Goal: Find contact information: Find contact information

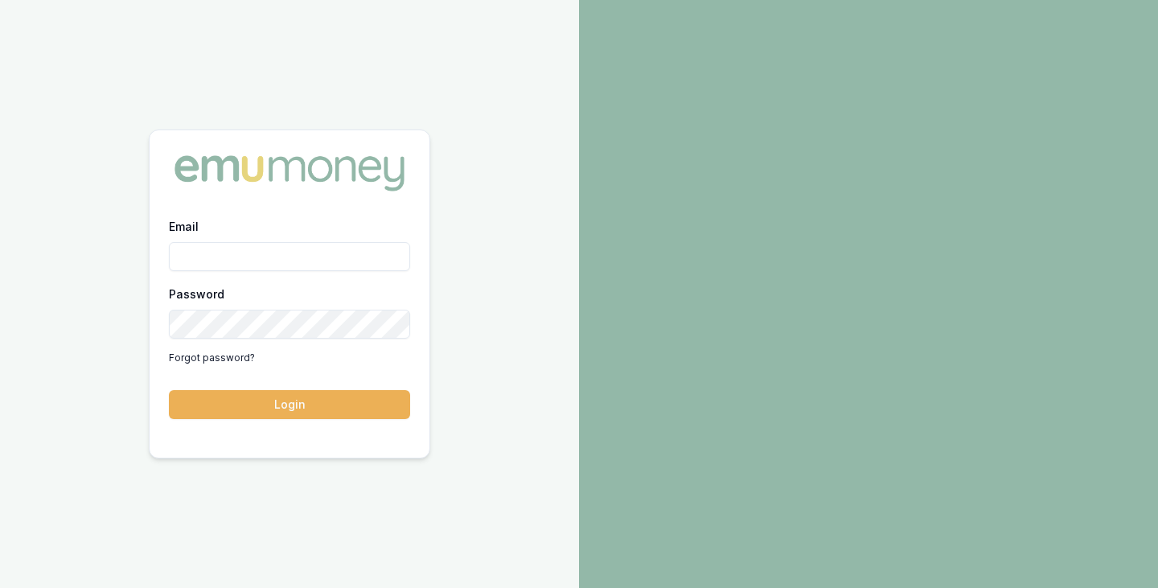
type input "[PERSON_NAME][EMAIL_ADDRESS][PERSON_NAME][DOMAIN_NAME]"
click at [169, 390] on button "Login" at bounding box center [289, 404] width 241 height 29
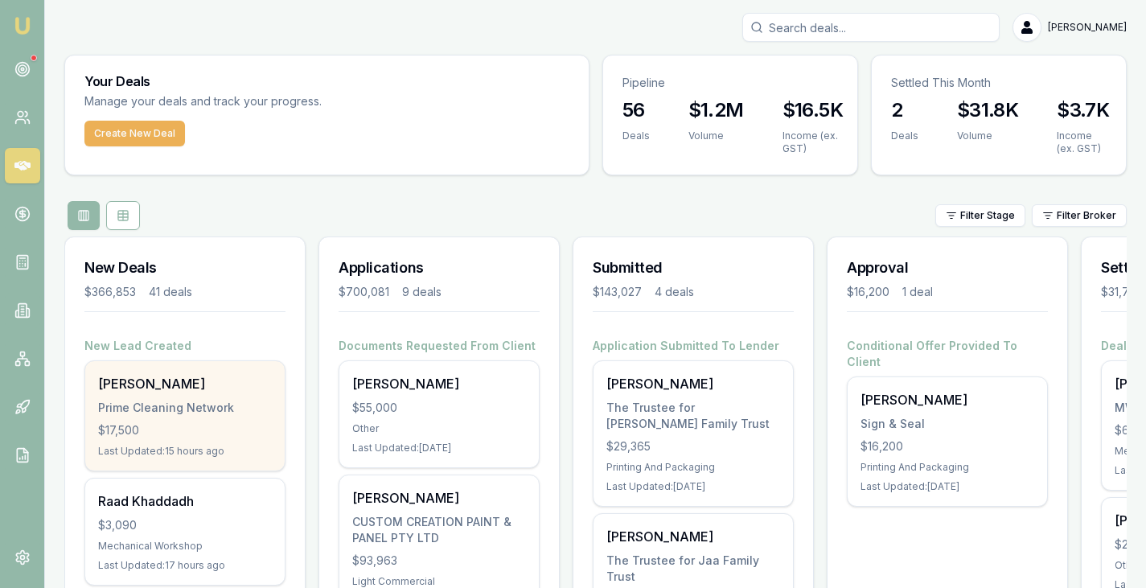
click at [167, 392] on div "Anushka Dharmarathne" at bounding box center [185, 383] width 174 height 19
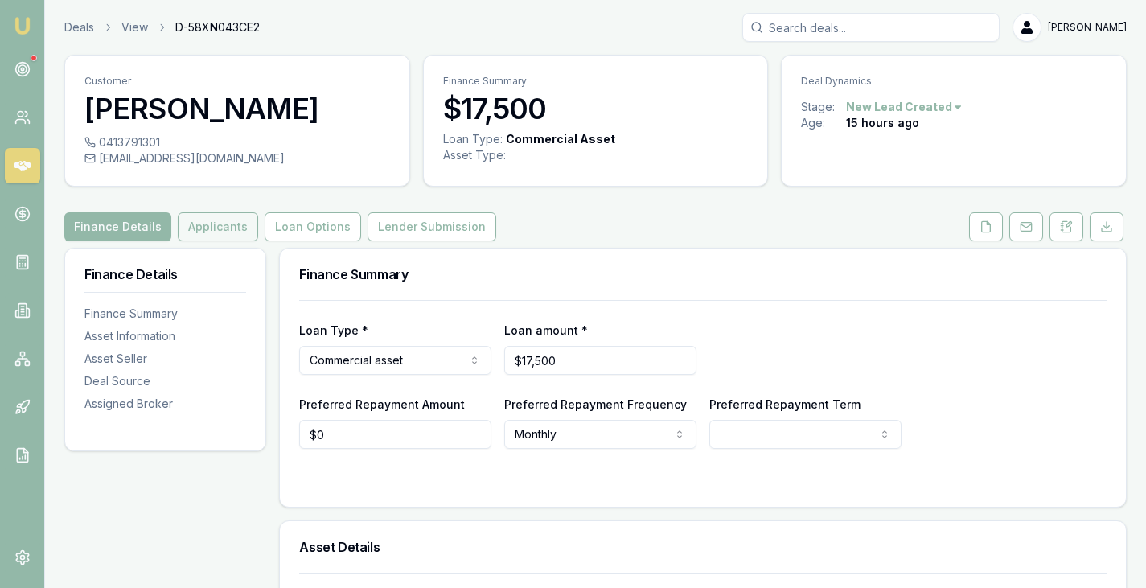
click at [230, 241] on button "Applicants" at bounding box center [218, 226] width 80 height 29
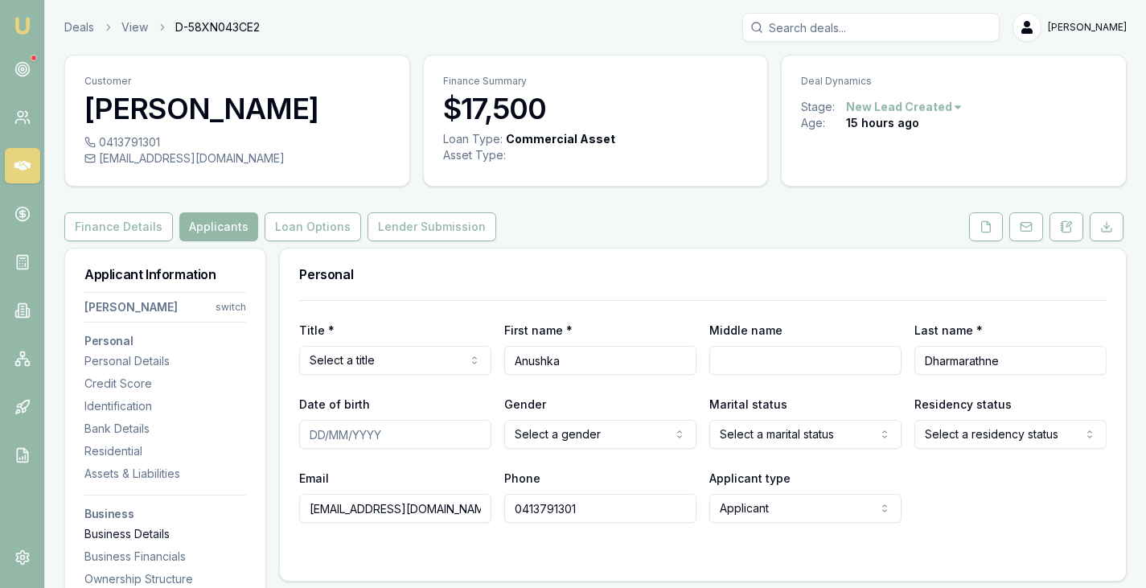
click at [119, 542] on div "Business Details" at bounding box center [165, 534] width 162 height 16
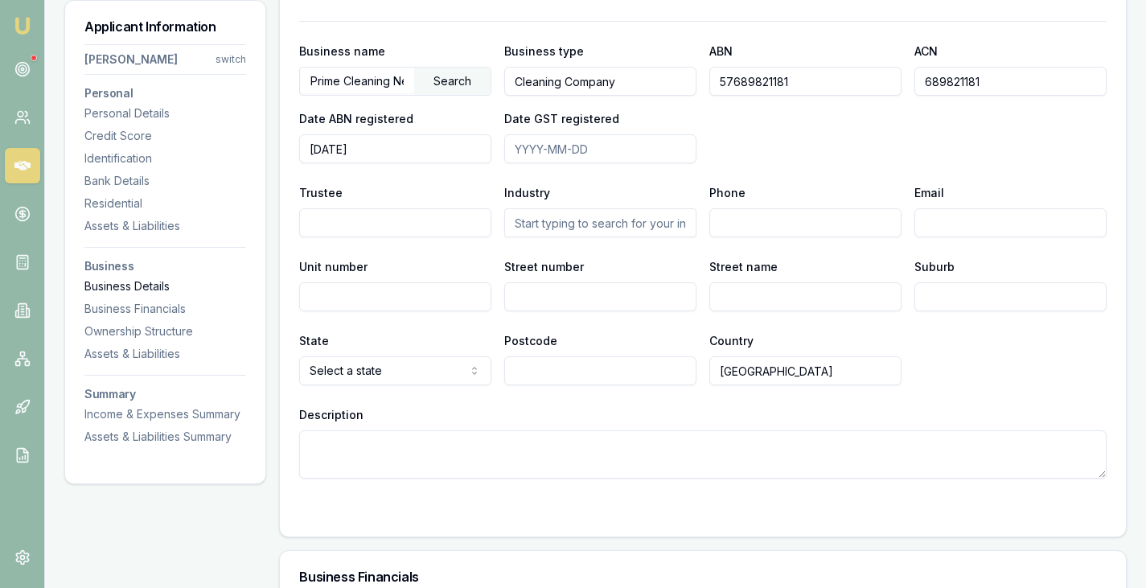
scroll to position [1972, 0]
drag, startPoint x: 806, startPoint y: 111, endPoint x: 698, endPoint y: 105, distance: 107.9
click at [698, 105] on div "Business name Prime Cleaning Network Search Business type Cleaning Company ABN …" at bounding box center [702, 101] width 807 height 122
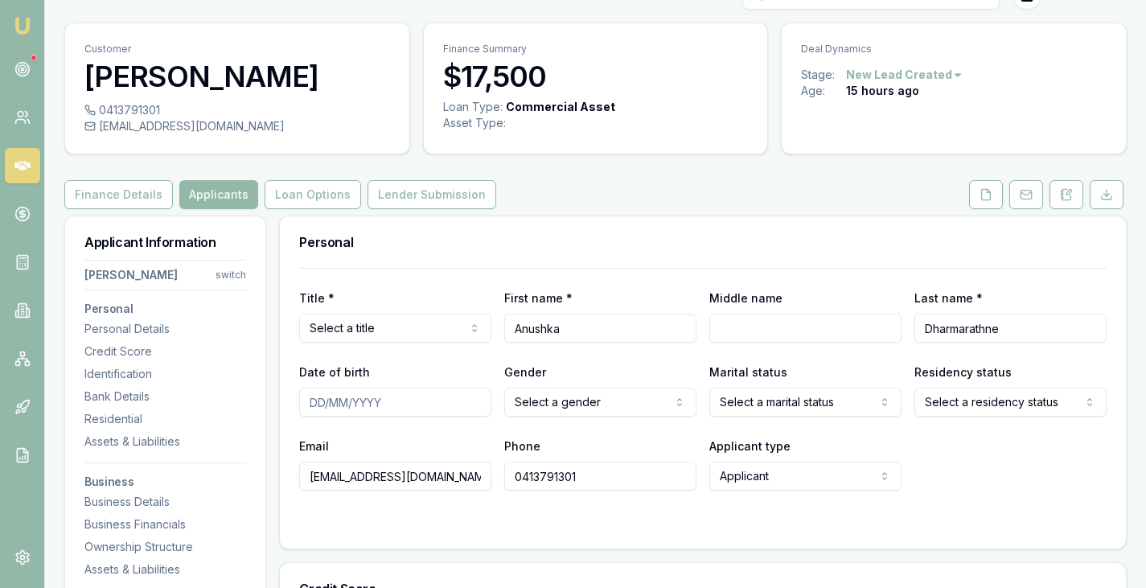
scroll to position [0, 0]
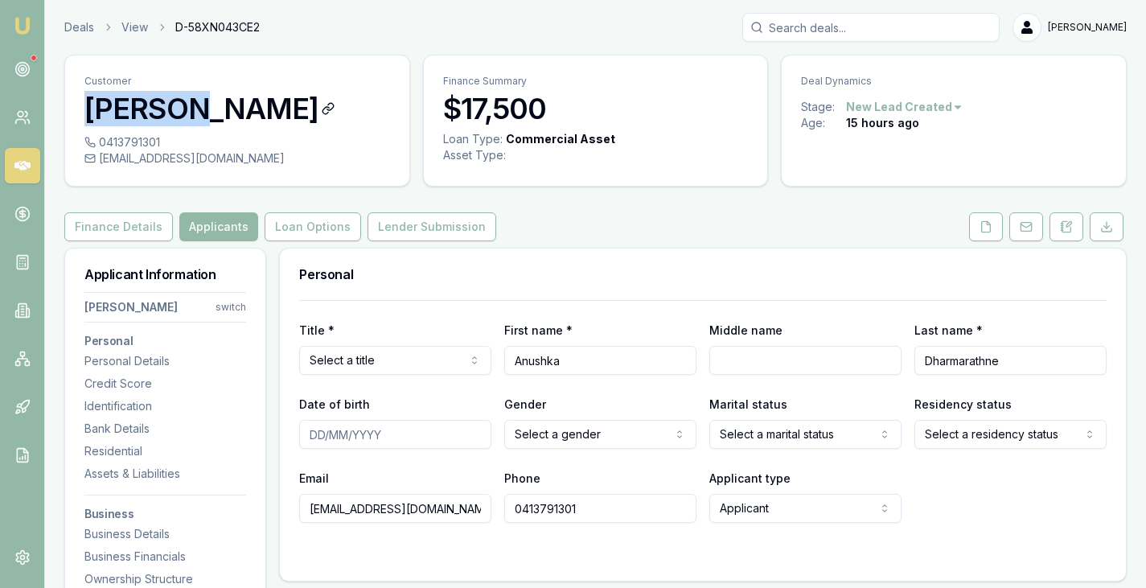
drag, startPoint x: 84, startPoint y: 105, endPoint x: 231, endPoint y: 105, distance: 146.3
click at [231, 105] on h3 "Anushka Dharmarathne" at bounding box center [237, 108] width 306 height 32
copy h3 "Anushka"
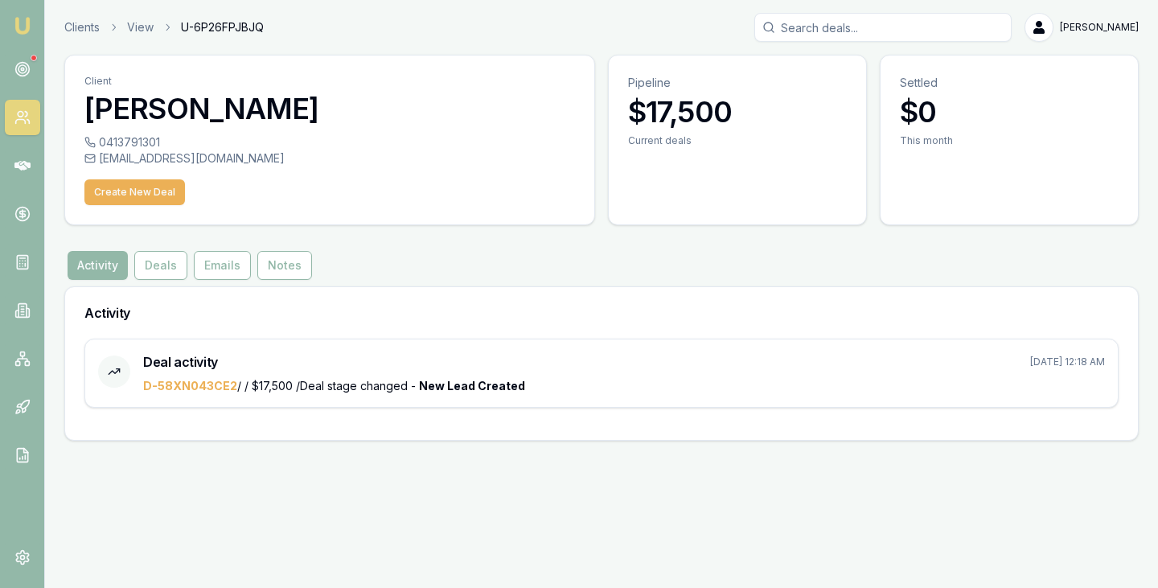
click at [241, 162] on div "anushkaviduranga88@gmail.com" at bounding box center [329, 158] width 490 height 16
drag, startPoint x: 275, startPoint y: 162, endPoint x: 96, endPoint y: 158, distance: 178.6
click at [96, 158] on div "anushkaviduranga88@gmail.com" at bounding box center [329, 158] width 490 height 16
copy div "anushkaviduranga88@gmail.com"
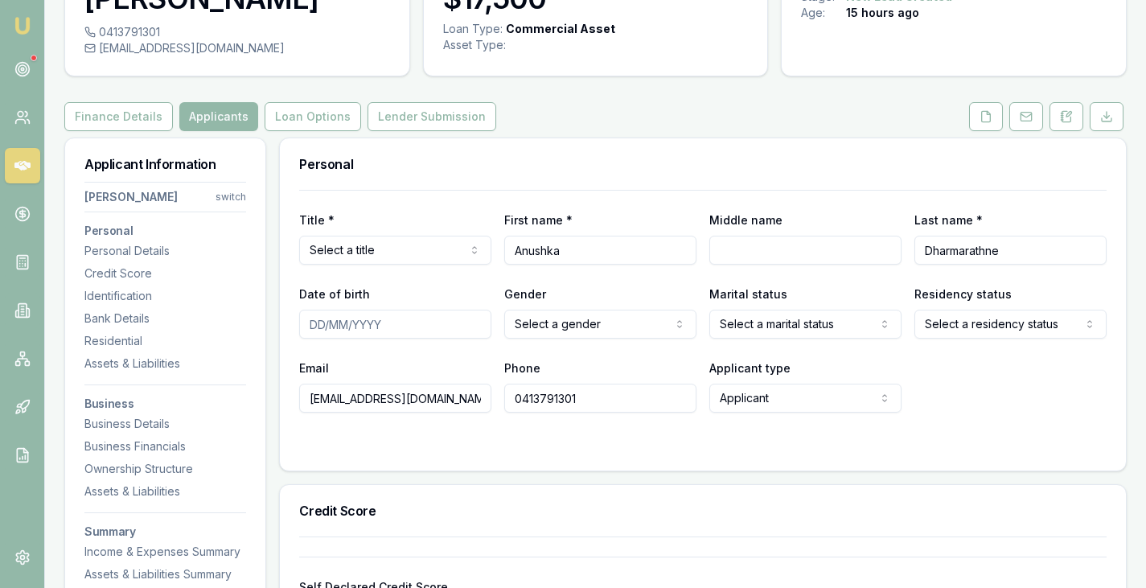
scroll to position [111, 0]
click at [117, 130] on button "Finance Details" at bounding box center [118, 115] width 109 height 29
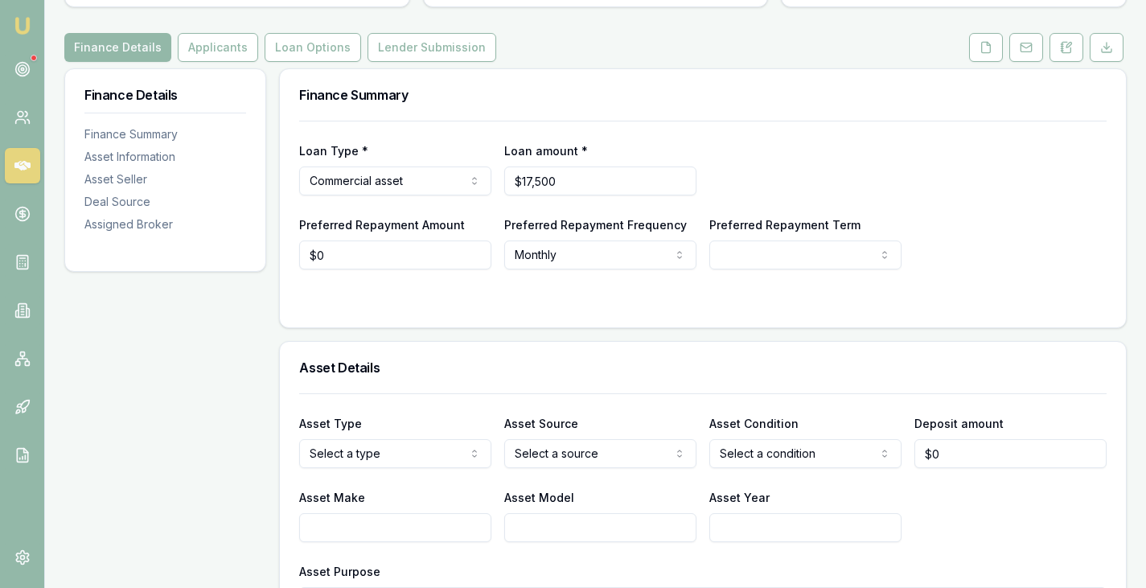
scroll to position [178, 0]
click at [199, 64] on button "Applicants" at bounding box center [218, 49] width 80 height 29
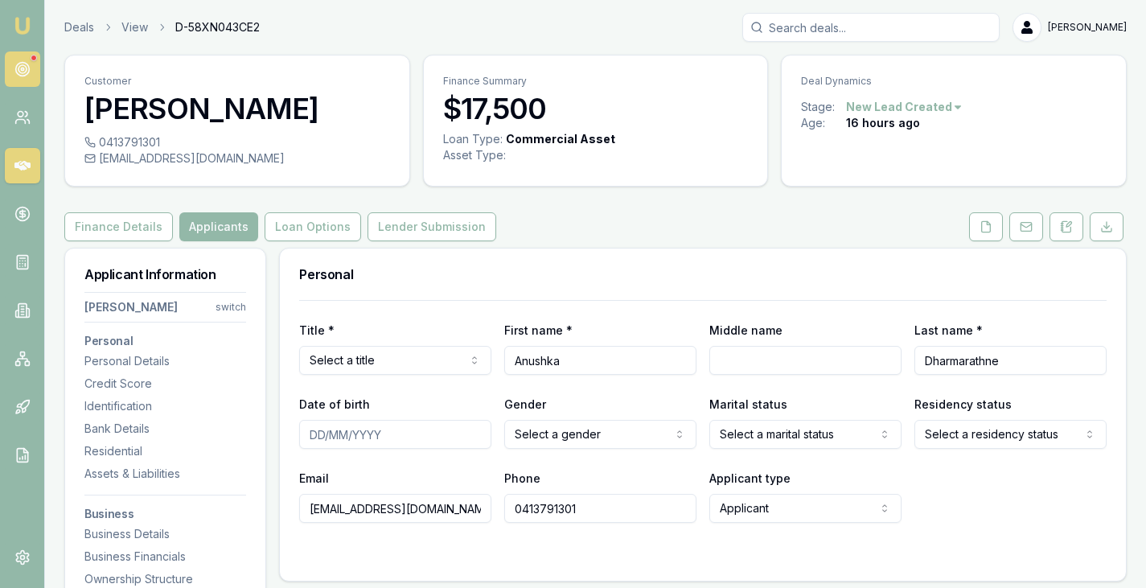
click at [25, 59] on link at bounding box center [22, 68] width 35 height 35
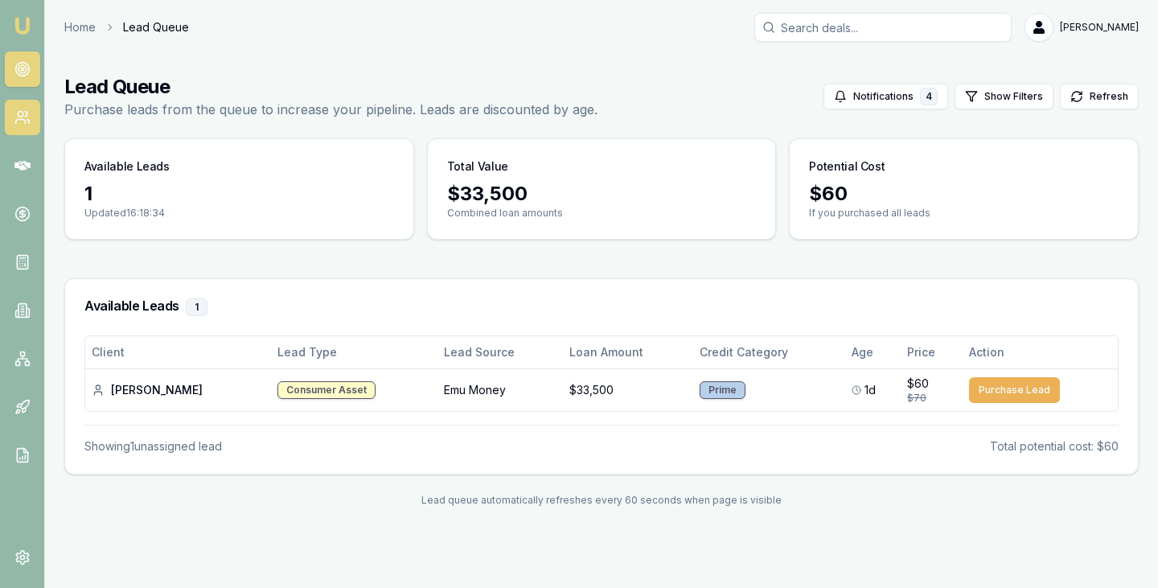
click at [20, 113] on icon at bounding box center [22, 117] width 16 height 16
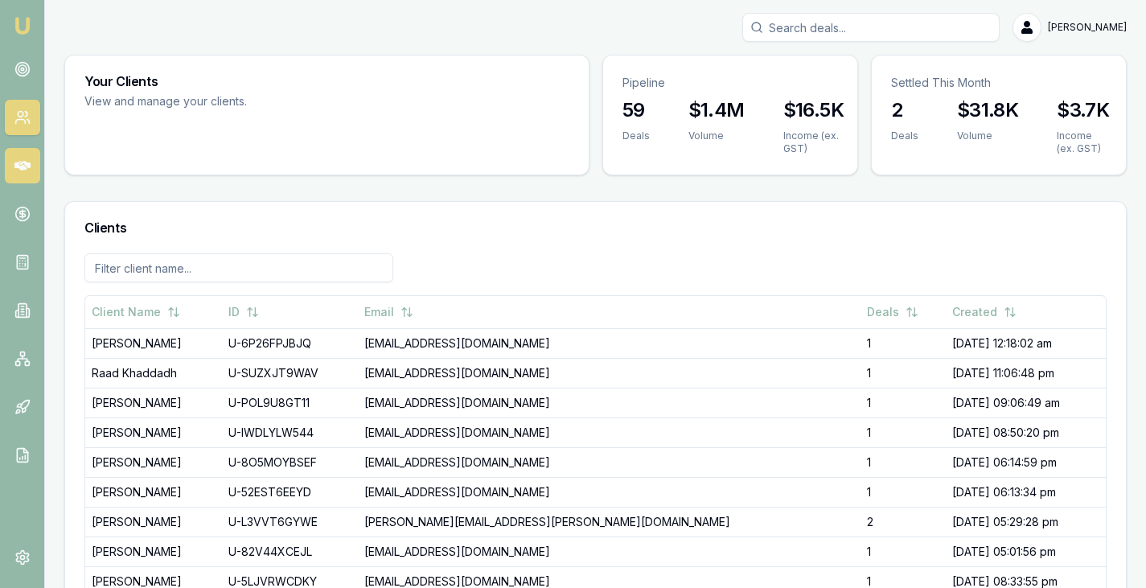
click at [20, 164] on icon at bounding box center [22, 166] width 16 height 10
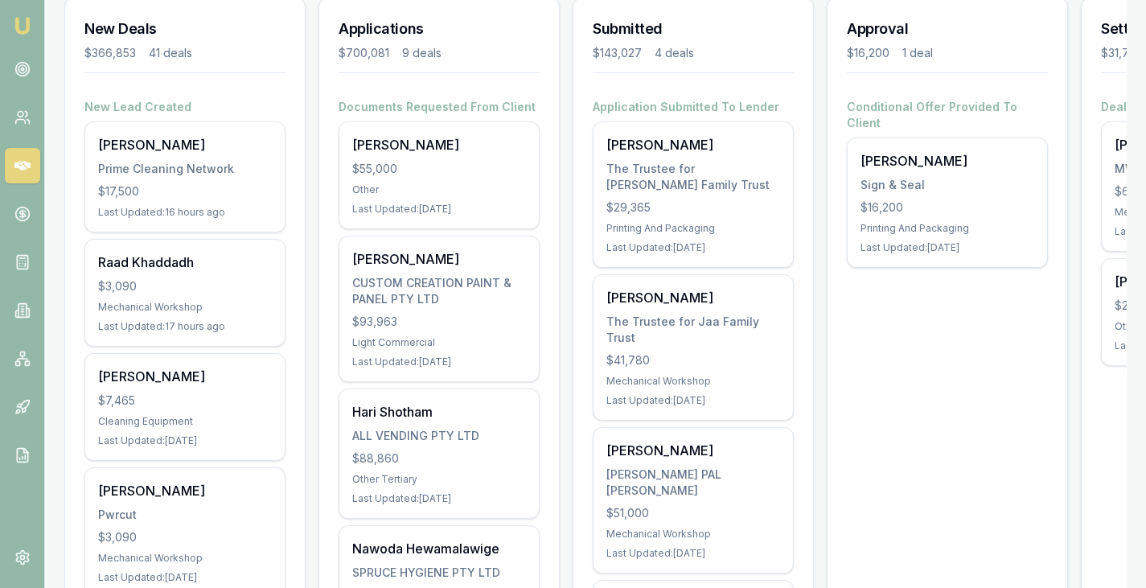
scroll to position [241, 0]
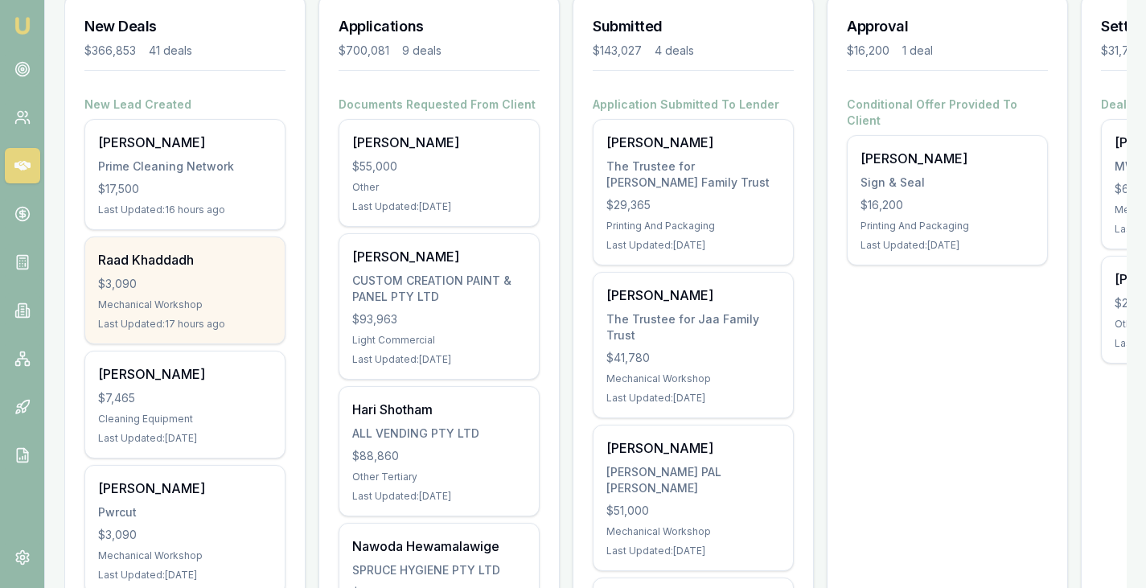
click at [162, 250] on div "Raad Khaddadh" at bounding box center [185, 259] width 174 height 19
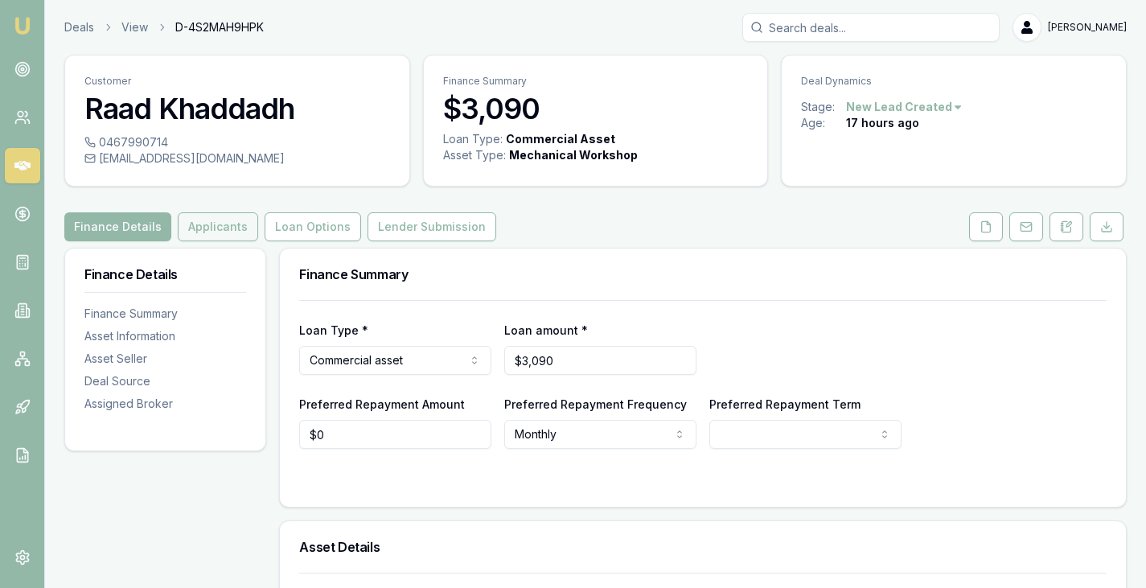
click at [224, 225] on button "Applicants" at bounding box center [218, 226] width 80 height 29
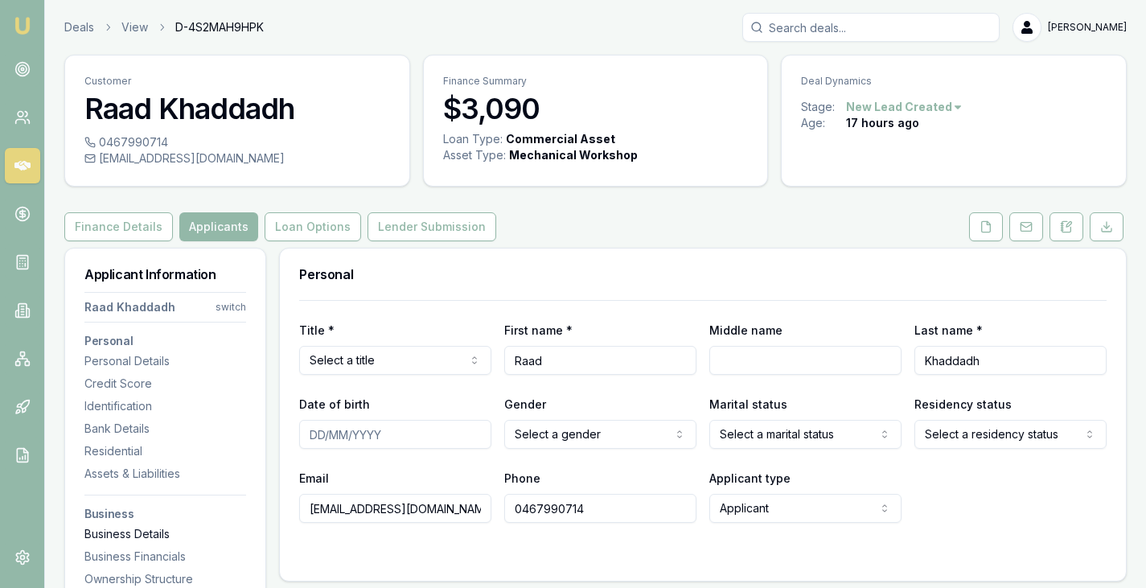
click at [128, 529] on div "Business Details" at bounding box center [165, 534] width 162 height 16
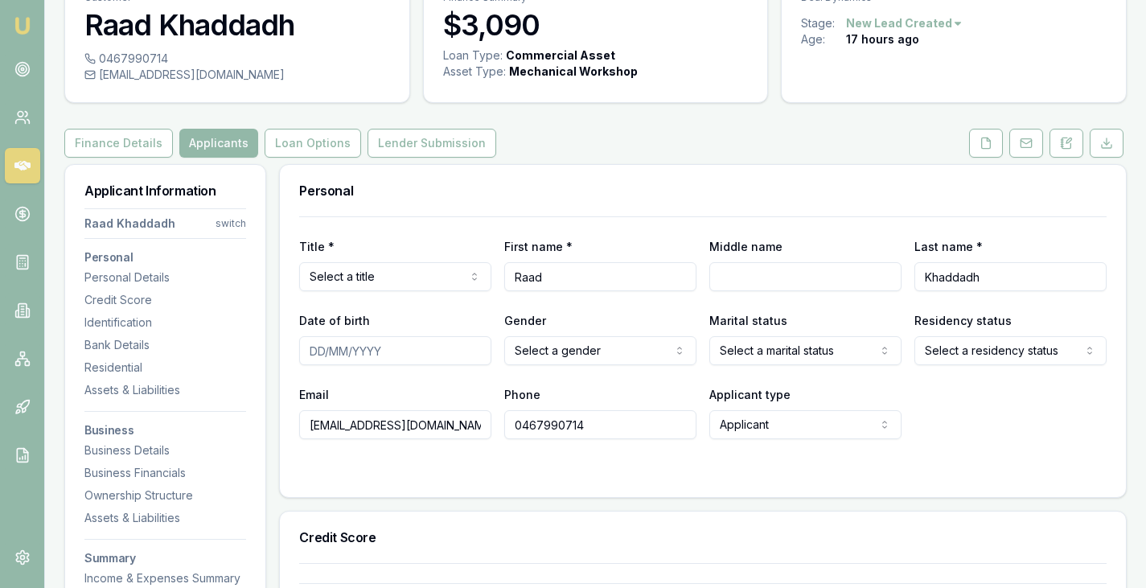
scroll to position [82, 0]
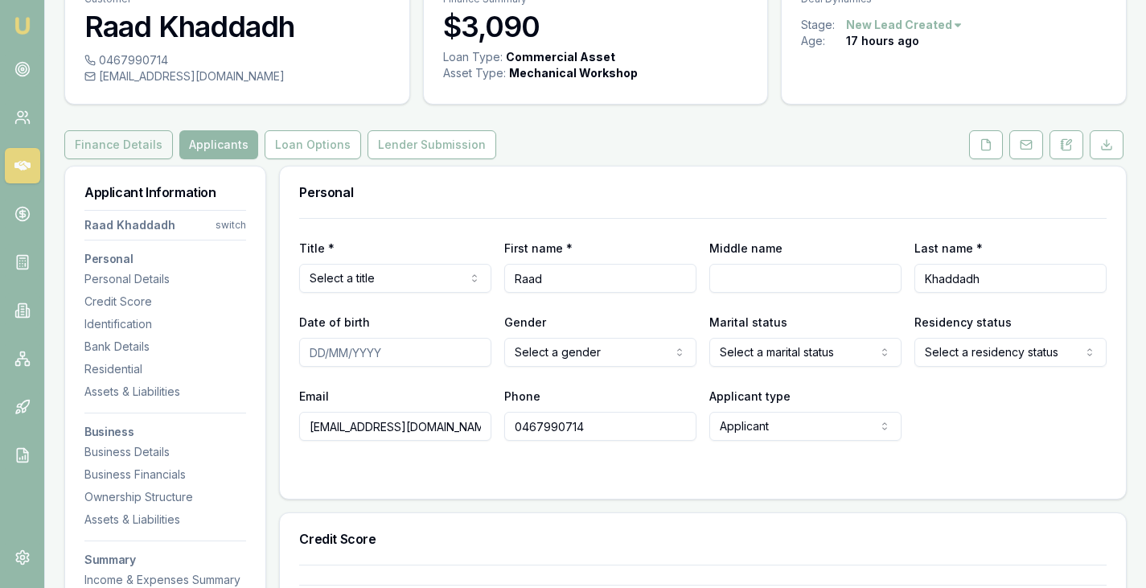
click at [100, 147] on button "Finance Details" at bounding box center [118, 144] width 109 height 29
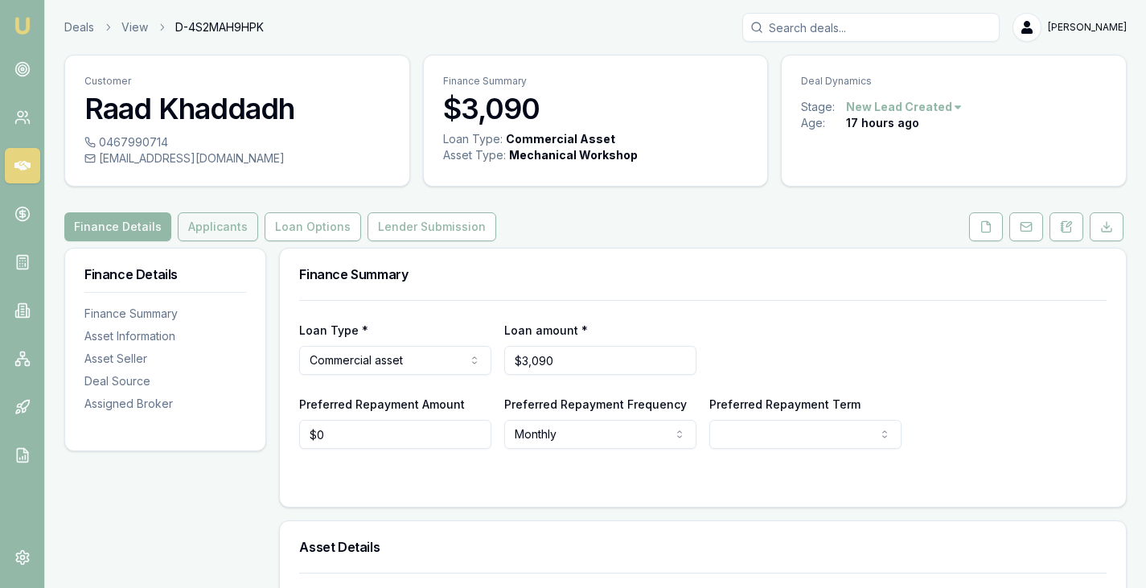
click at [205, 229] on button "Applicants" at bounding box center [218, 226] width 80 height 29
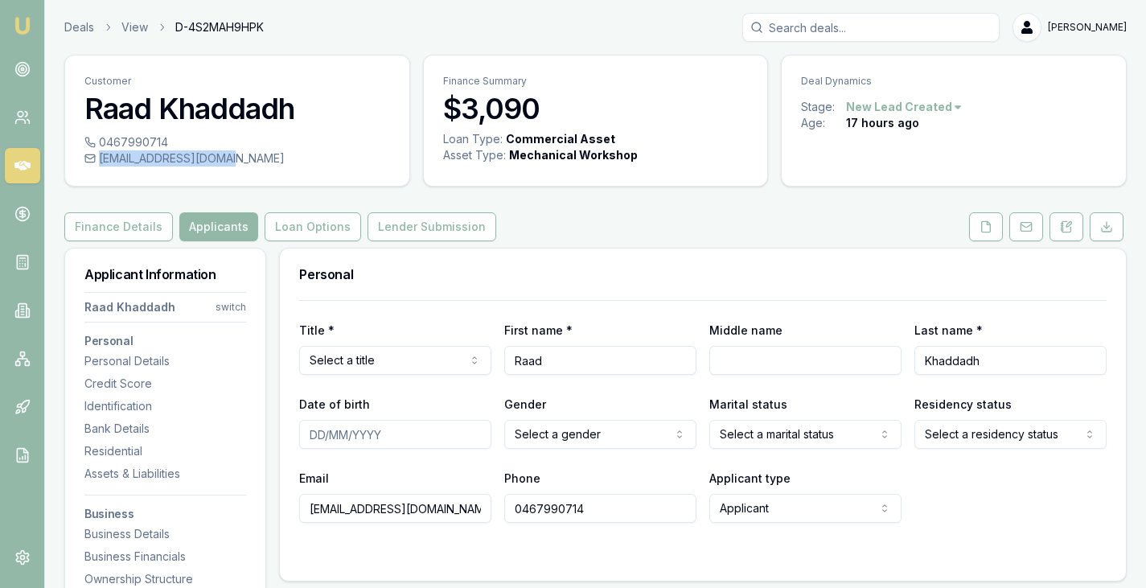
drag, startPoint x: 234, startPoint y: 165, endPoint x: 96, endPoint y: 166, distance: 137.5
click at [96, 166] on div "0467990714 raadkhadida@gmail.com" at bounding box center [237, 159] width 344 height 51
copy div "raadkhadida@gmail.com"
